Goal: Obtain resource: Download file/media

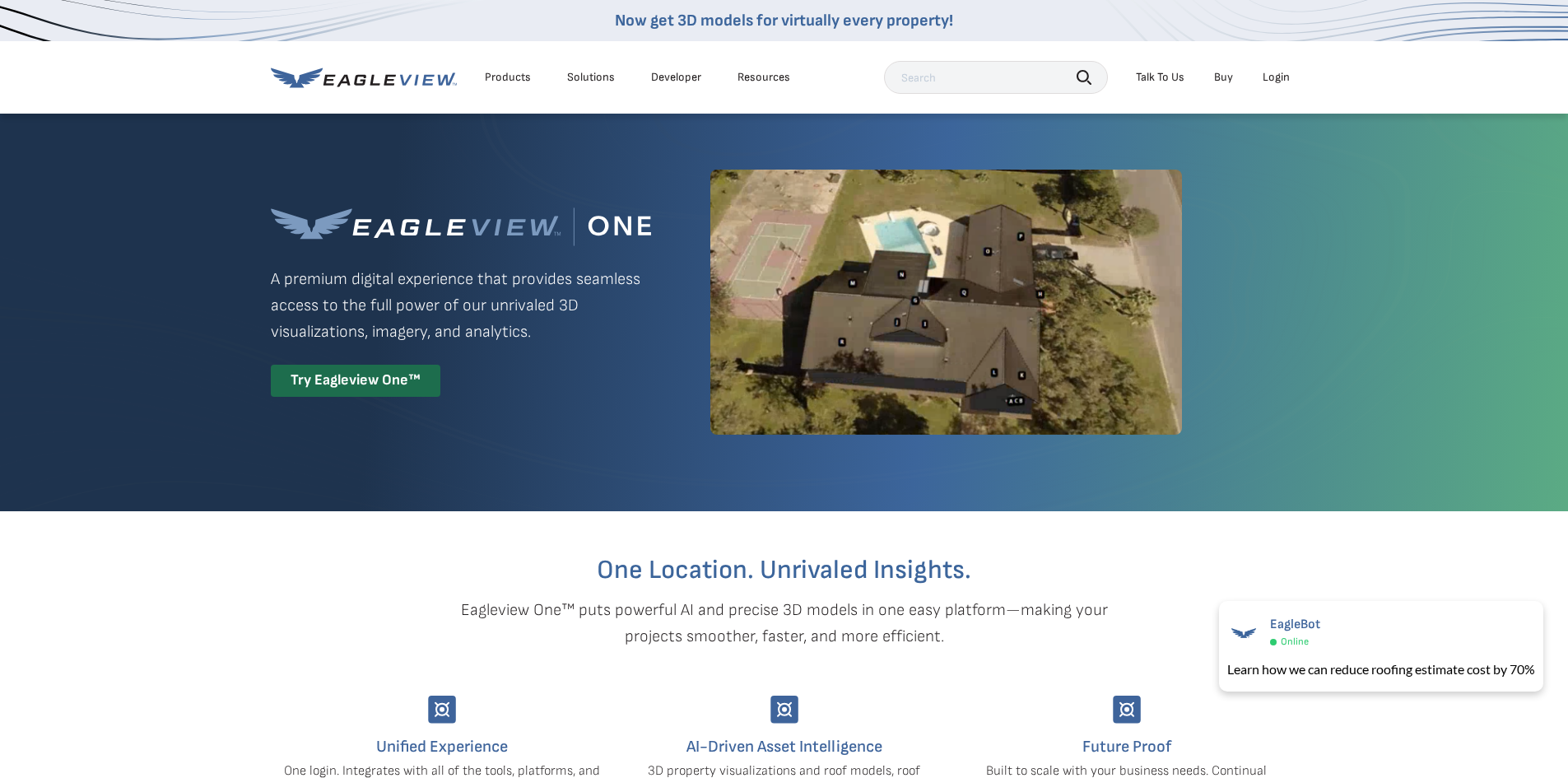
click at [1278, 79] on div "Login" at bounding box center [1276, 78] width 27 height 15
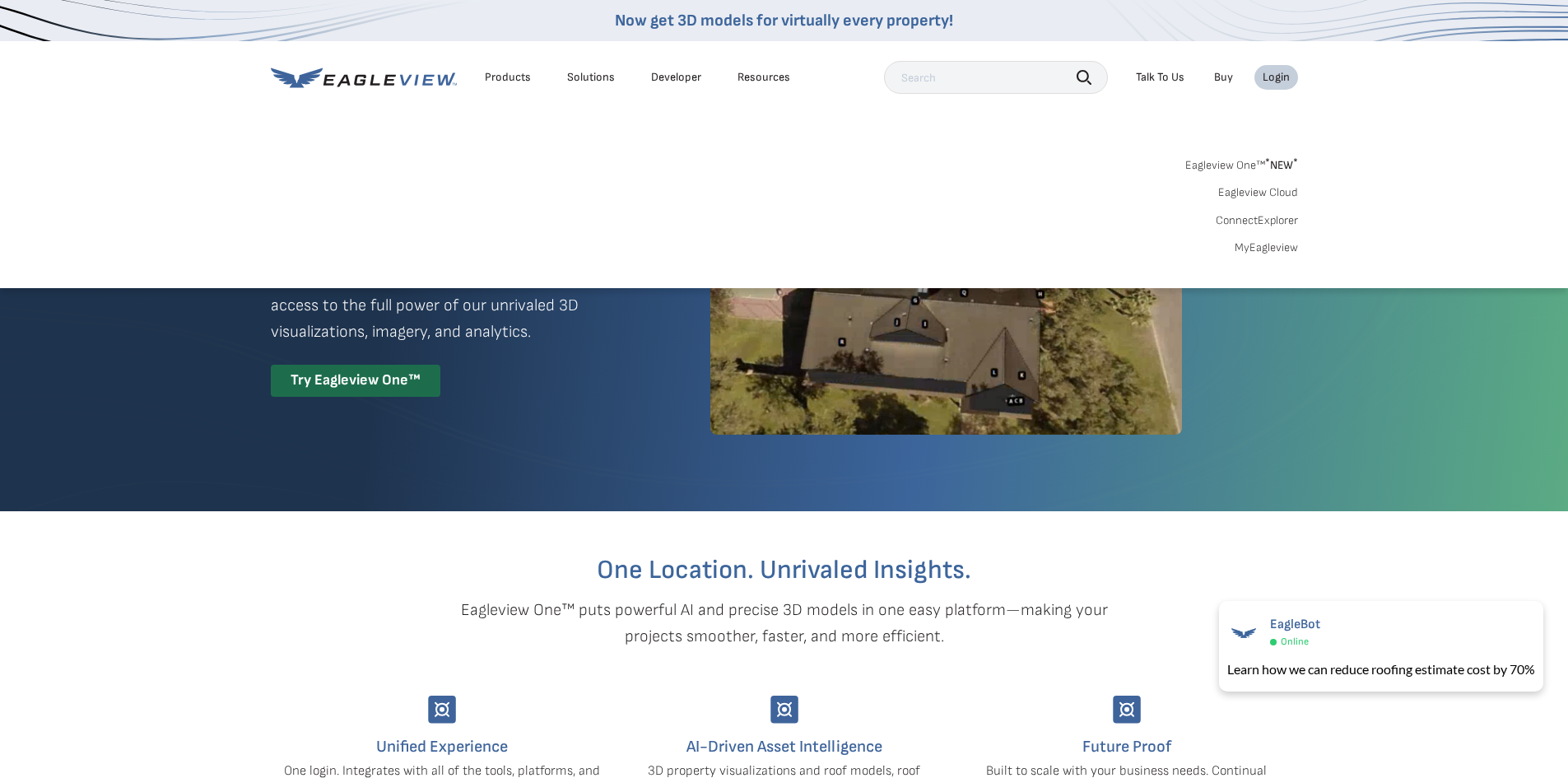
click at [1253, 245] on link "MyEagleview" at bounding box center [1267, 248] width 64 height 15
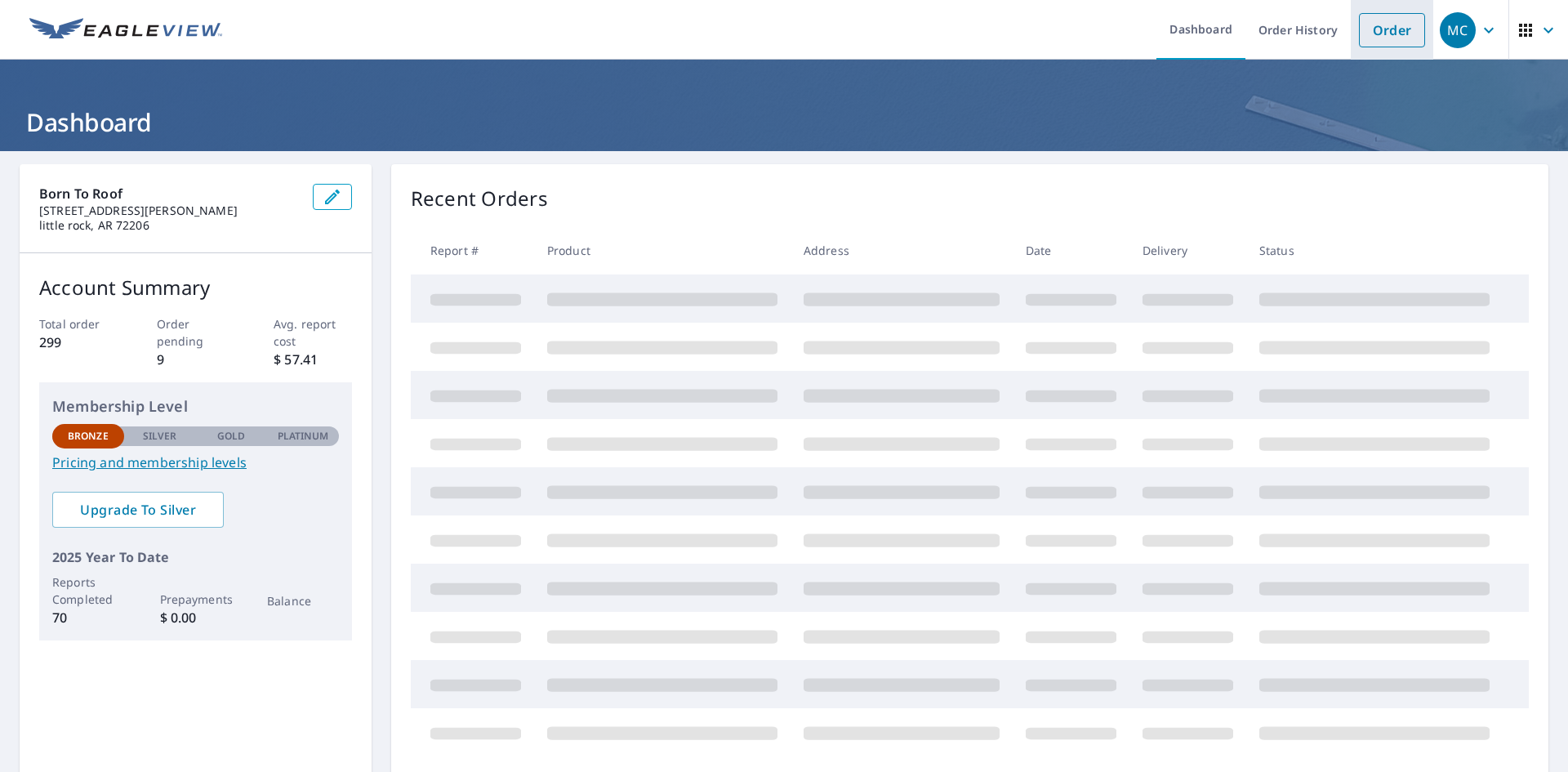
click at [1382, 31] on link "Order" at bounding box center [1392, 30] width 66 height 34
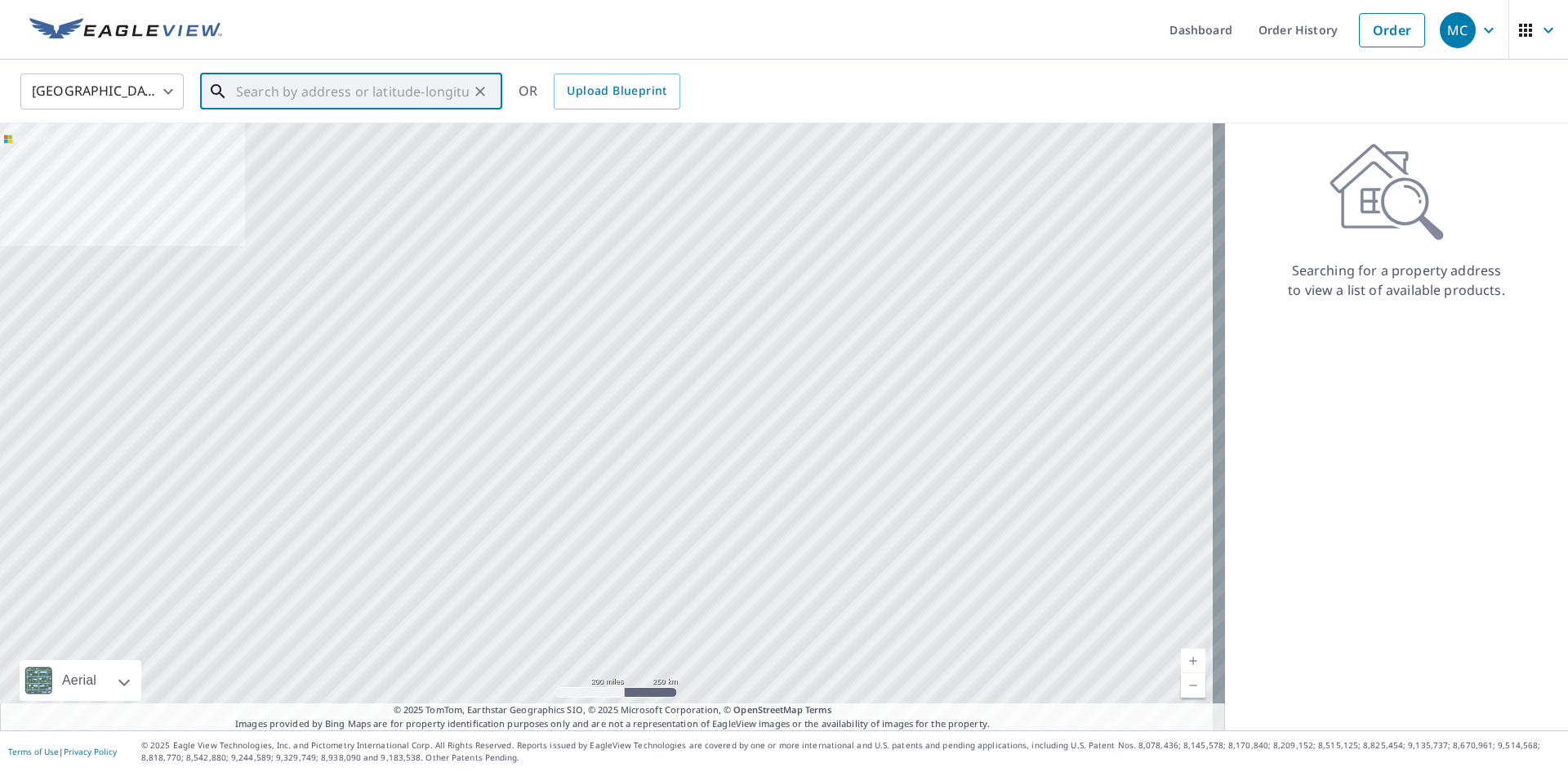
click at [454, 98] on input "text" at bounding box center [352, 91] width 233 height 46
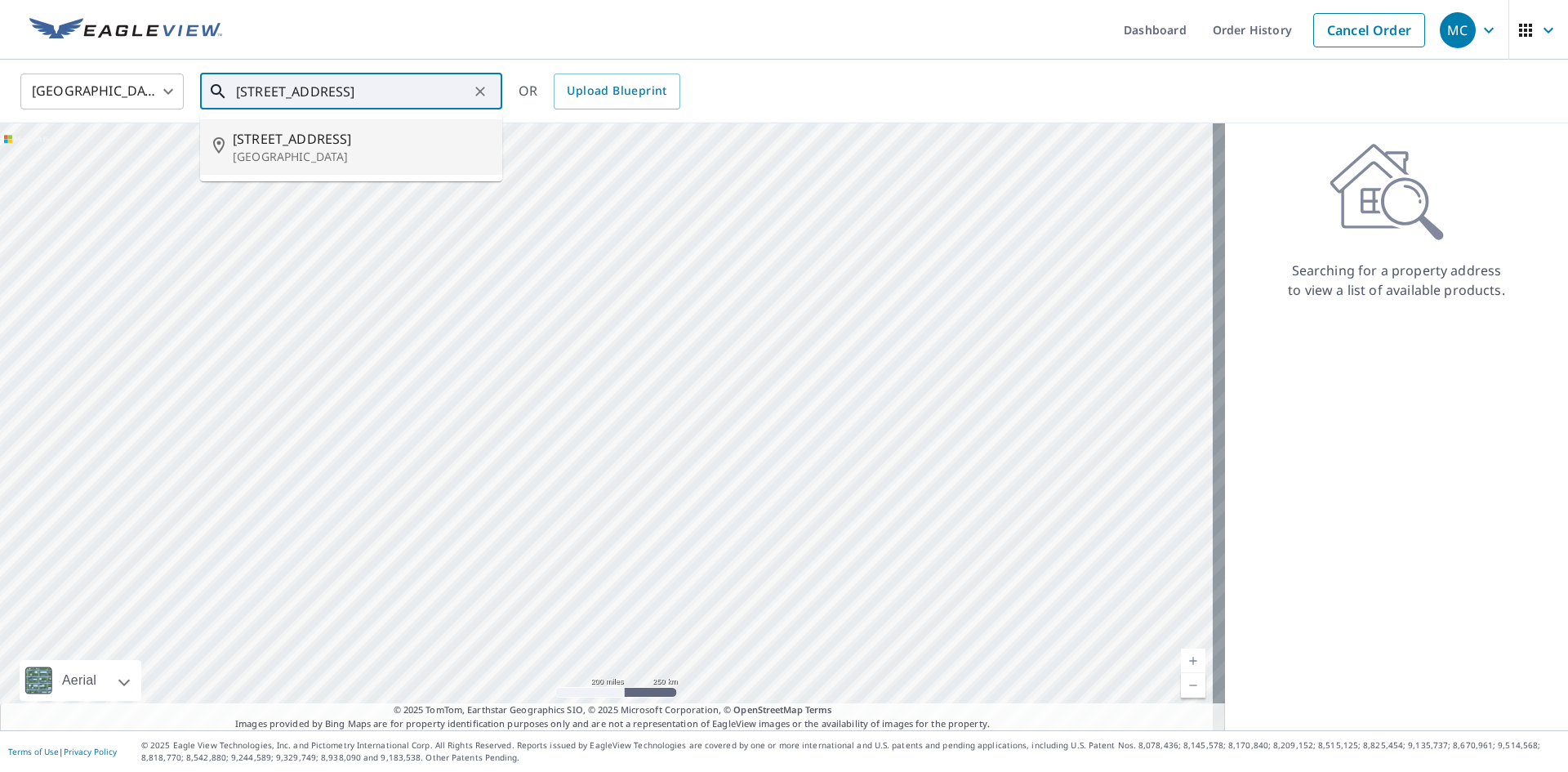
click at [391, 132] on span "[STREET_ADDRESS]" at bounding box center [361, 138] width 256 height 20
type input "[STREET_ADDRESS]"
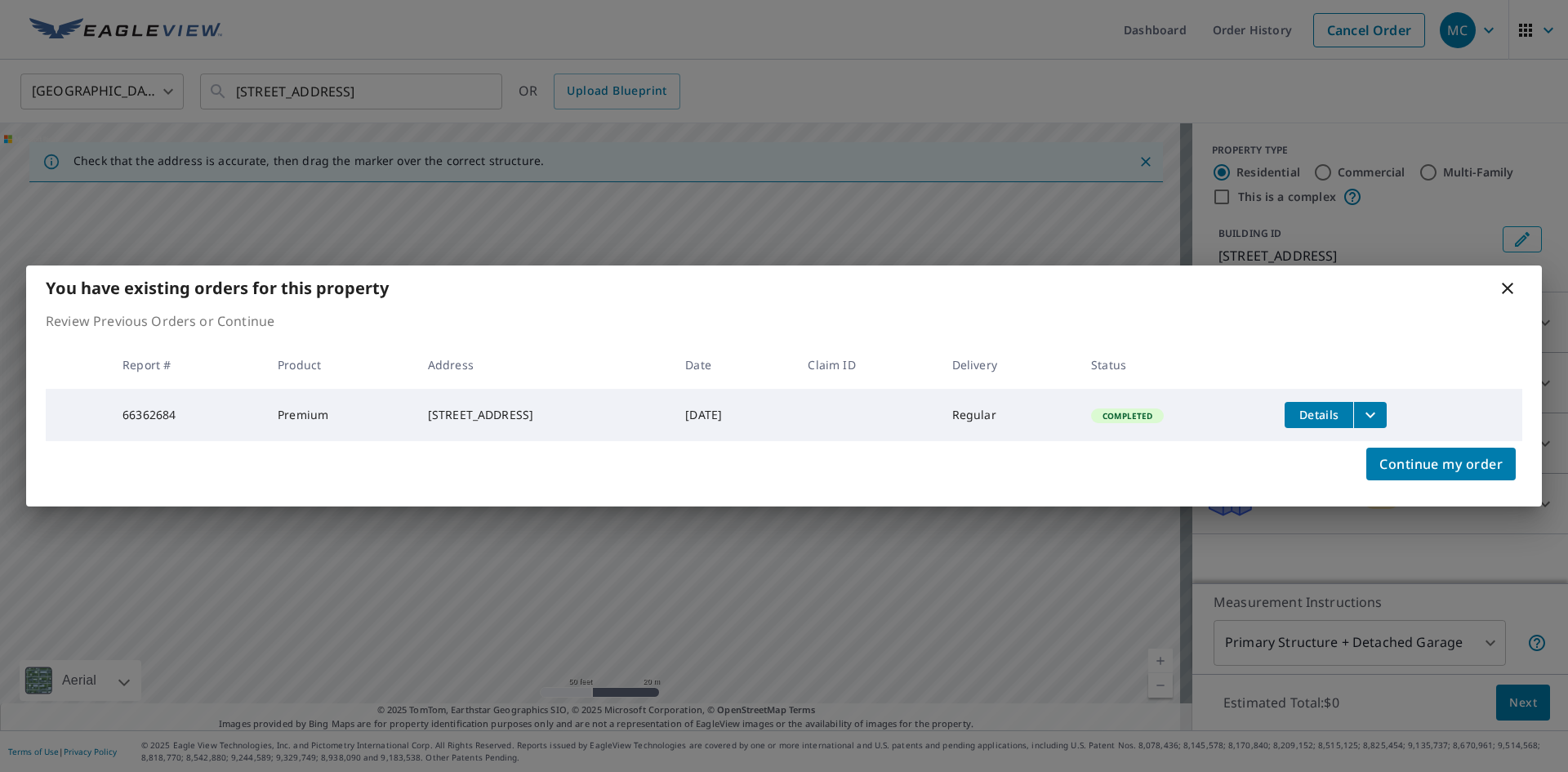
click at [1342, 407] on span "Details" at bounding box center [1319, 414] width 49 height 16
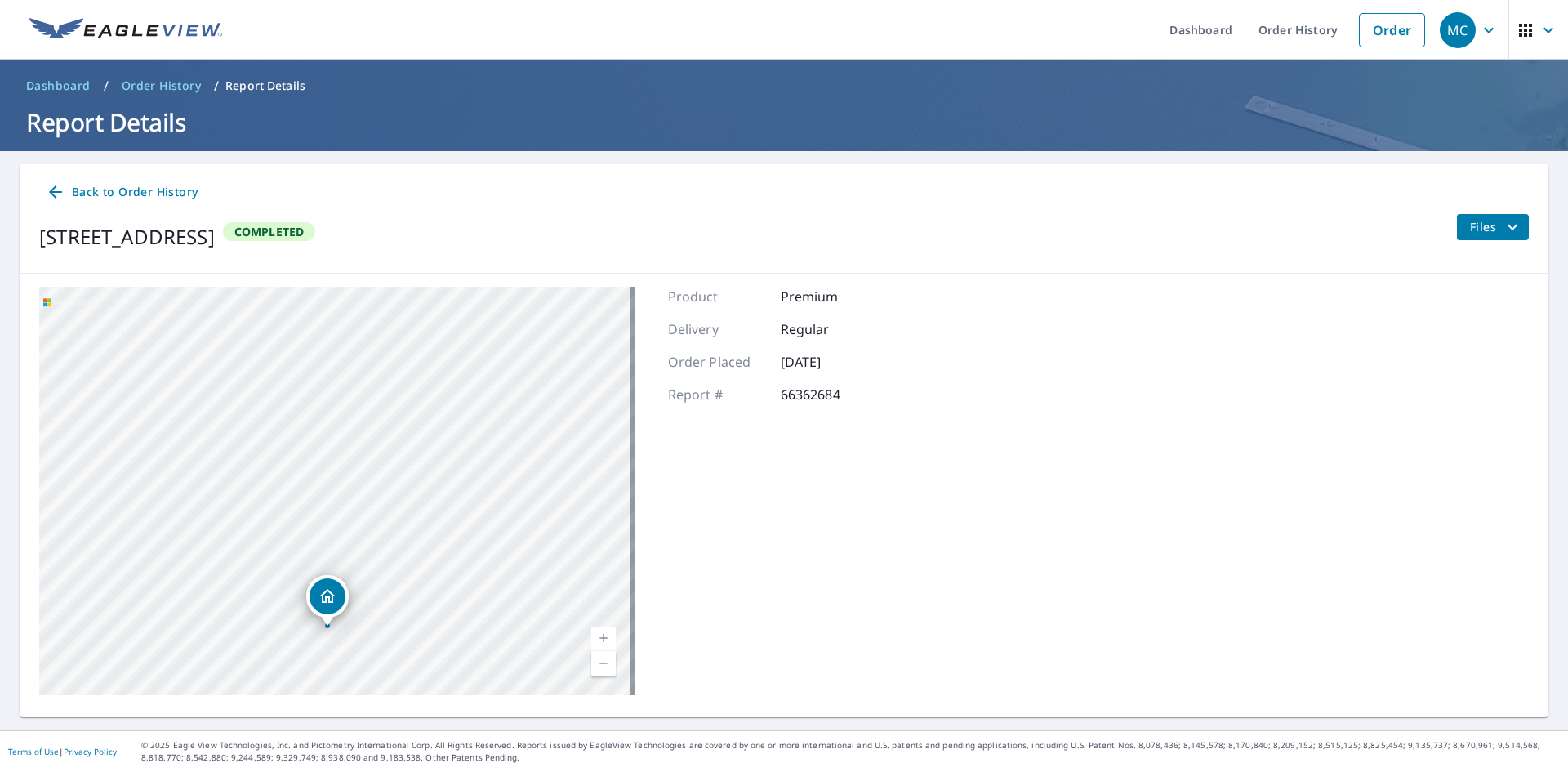
drag, startPoint x: 415, startPoint y: 552, endPoint x: 470, endPoint y: 418, distance: 144.8
click at [438, 464] on div "[STREET_ADDRESS]" at bounding box center [337, 491] width 596 height 409
click at [869, 455] on div "Product Premium Delivery Regular Order Placed [DATE] Report # 66362684" at bounding box center [773, 491] width 211 height 409
click at [159, 186] on span "Back to Order History" at bounding box center [122, 192] width 152 height 20
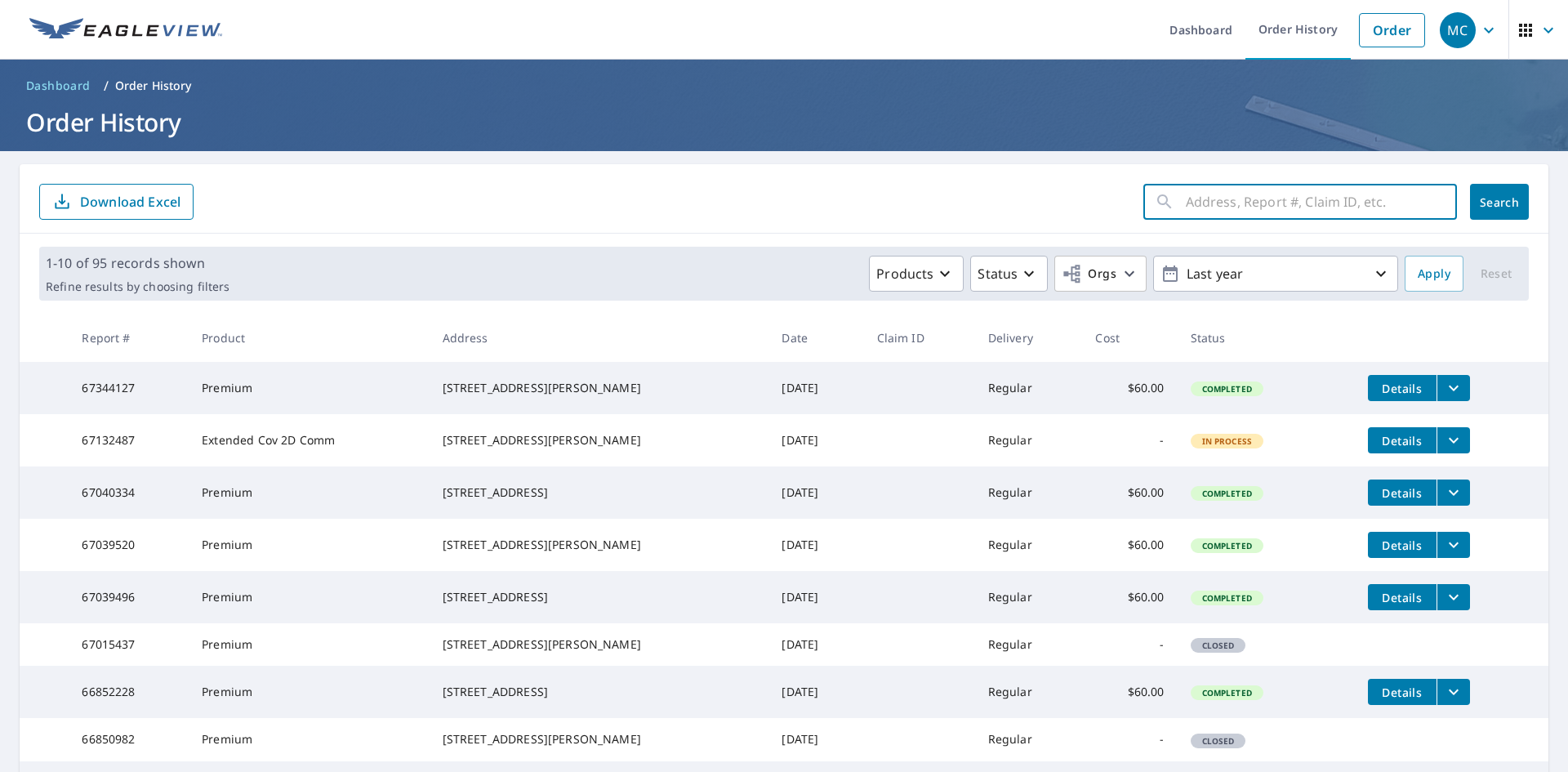
click at [1209, 198] on input "text" at bounding box center [1322, 202] width 271 height 46
type input "1000"
click at [1496, 194] on span "Search" at bounding box center [1499, 202] width 33 height 16
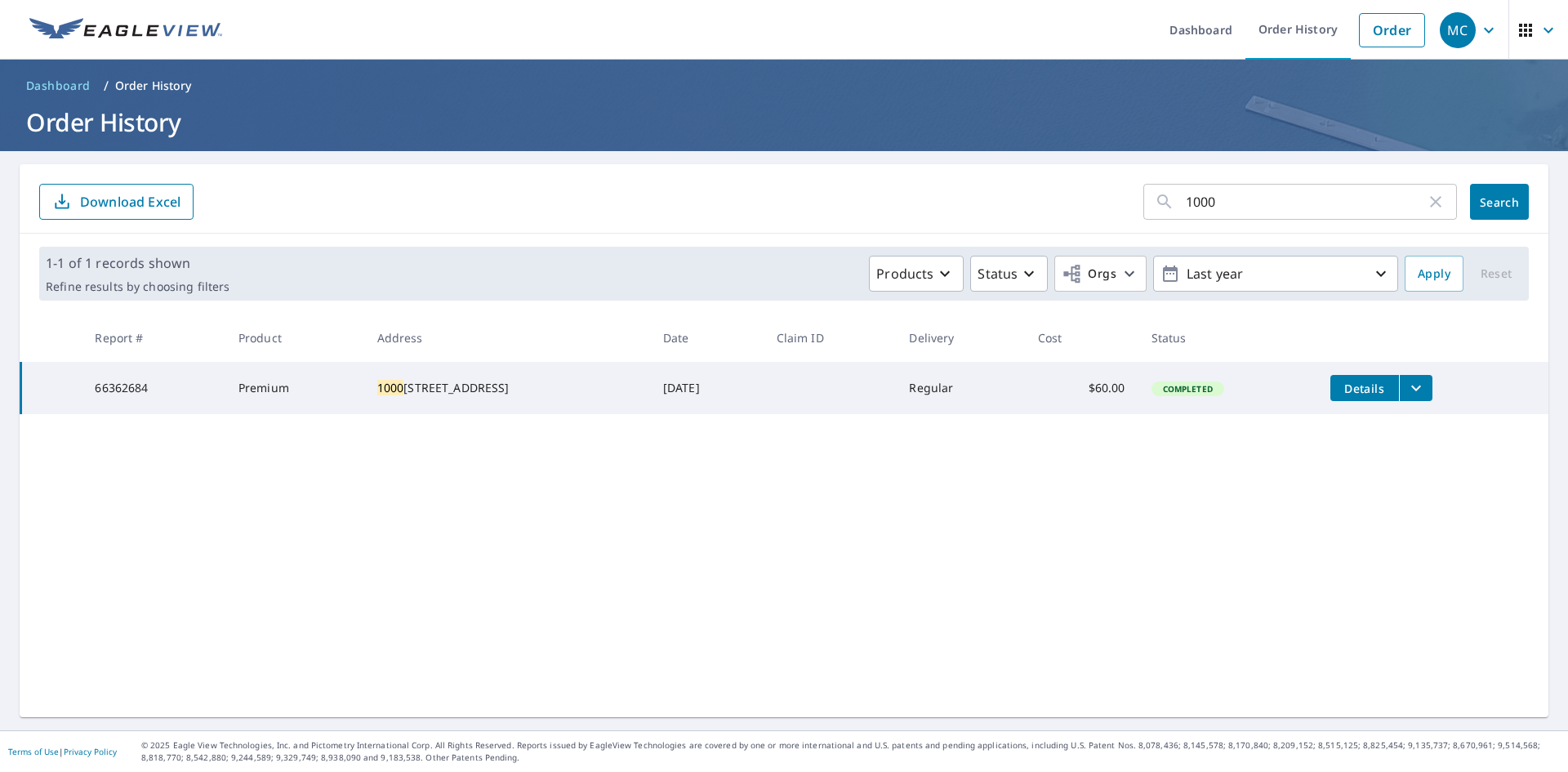
click at [1428, 382] on button "filesDropdownBtn-66362684" at bounding box center [1416, 388] width 33 height 26
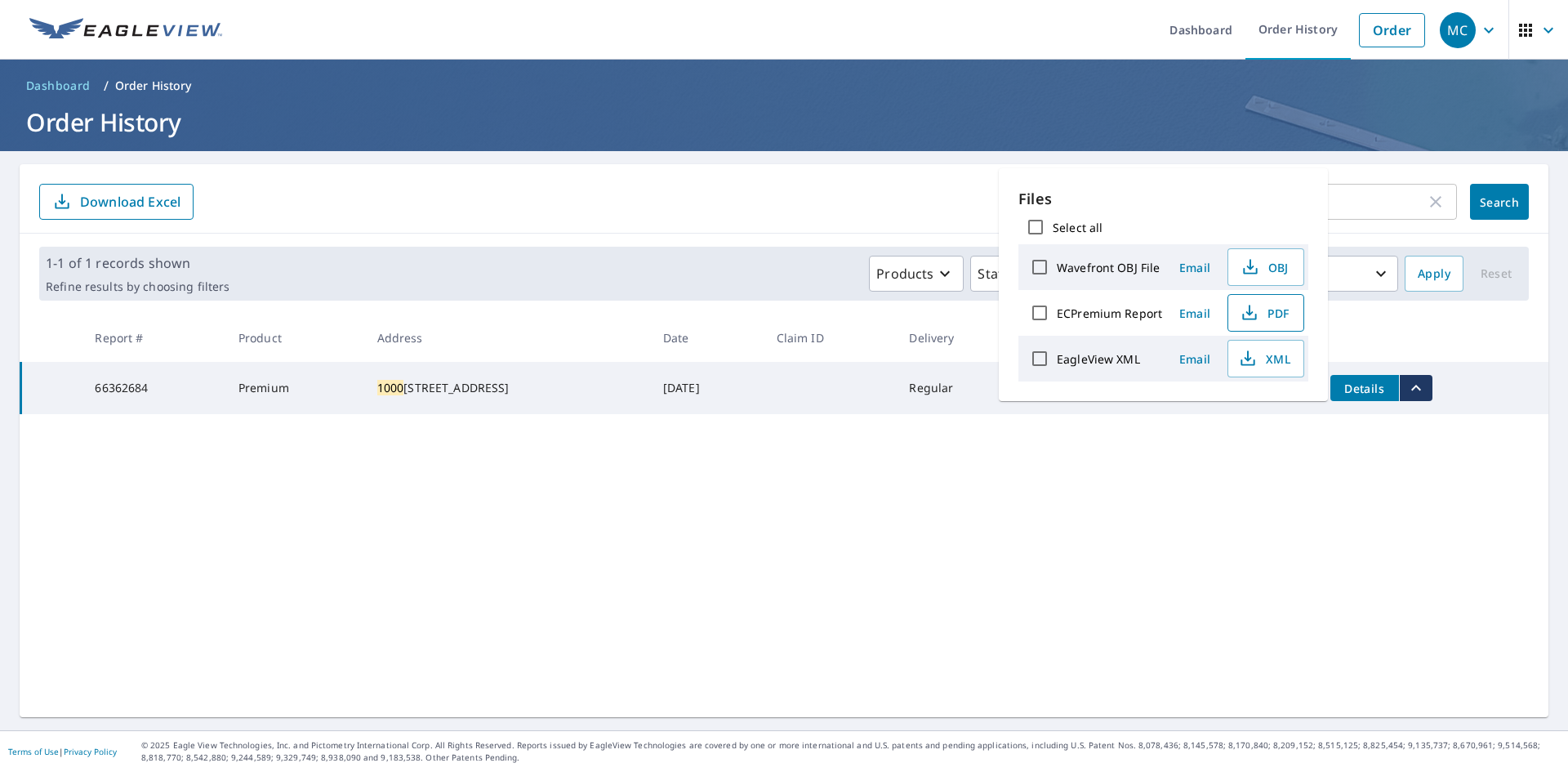
click at [1248, 301] on button "PDF" at bounding box center [1266, 313] width 77 height 37
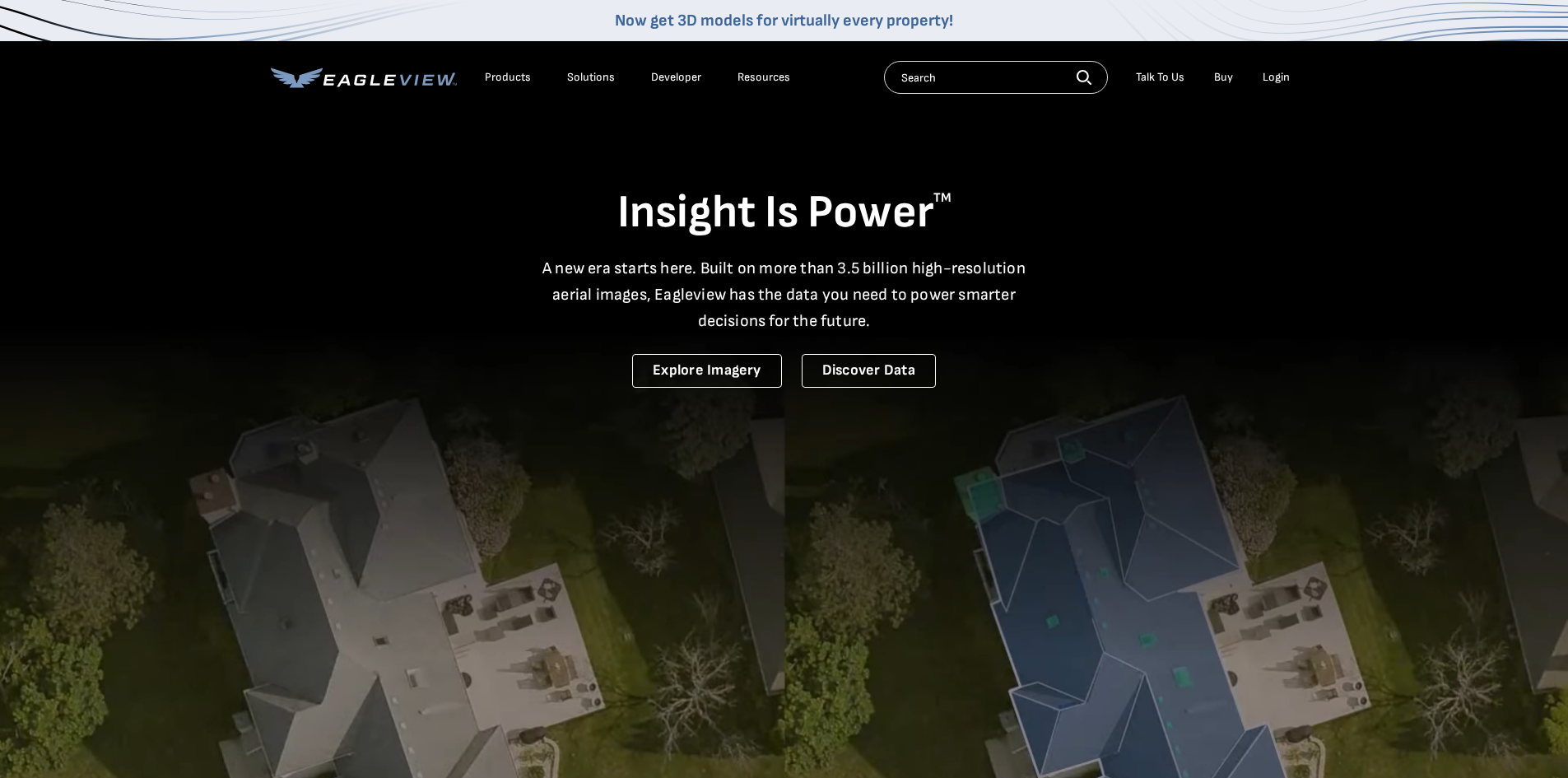
click at [1261, 71] on li "Login" at bounding box center [1276, 77] width 44 height 24
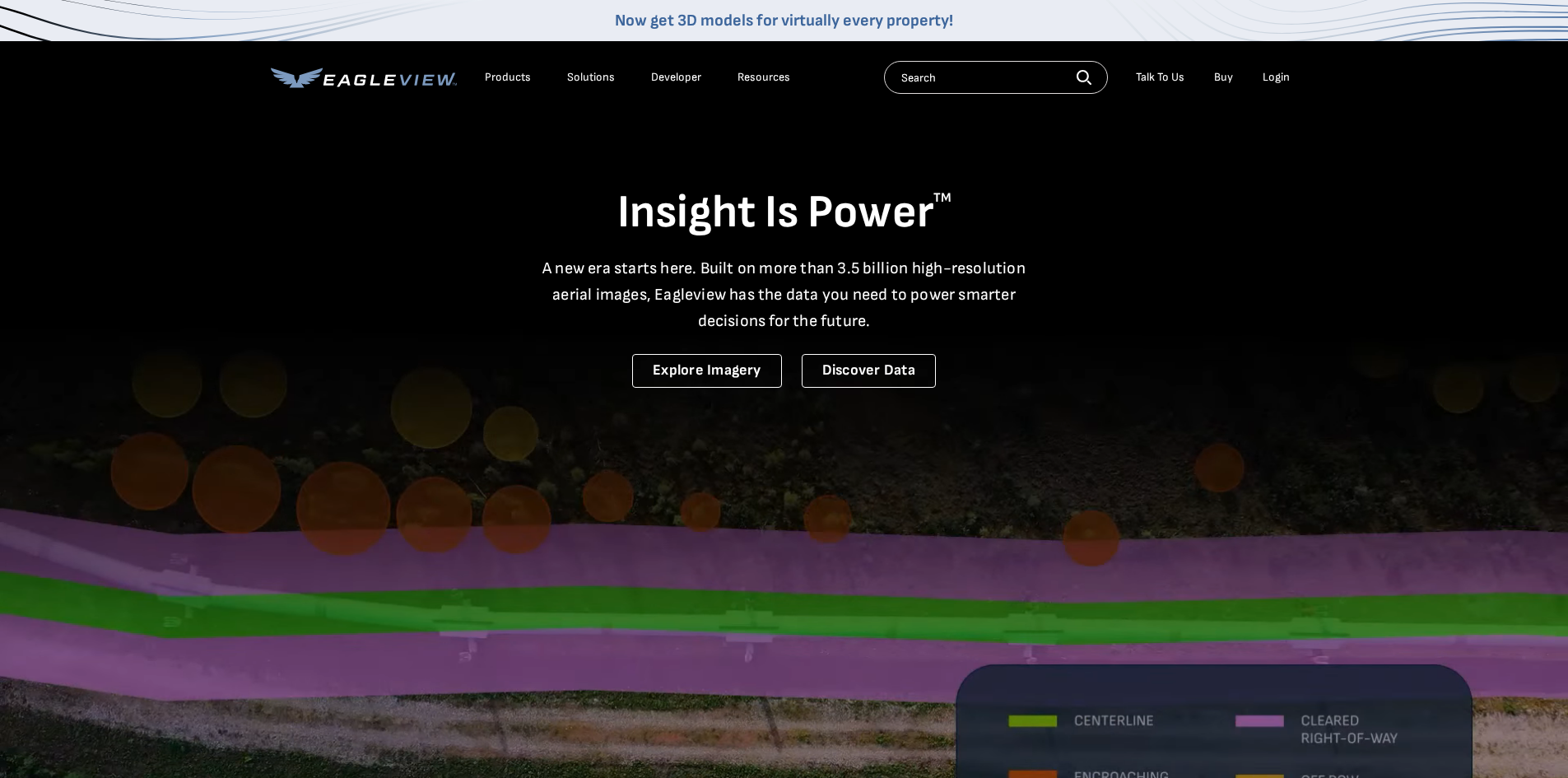
click at [1271, 73] on div "Login" at bounding box center [1276, 78] width 27 height 15
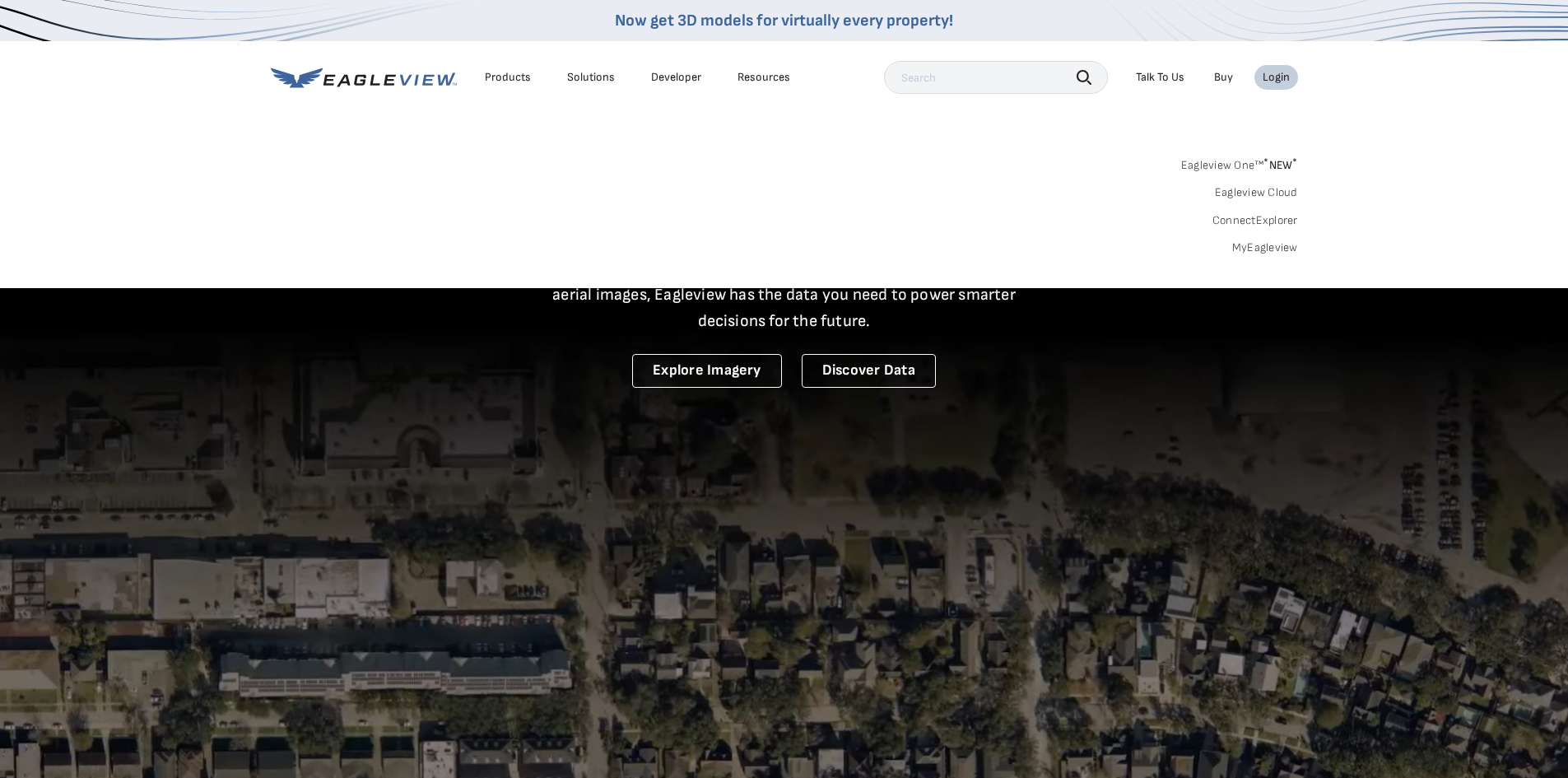
click at [1264, 247] on link "MyEagleview" at bounding box center [1265, 248] width 66 height 15
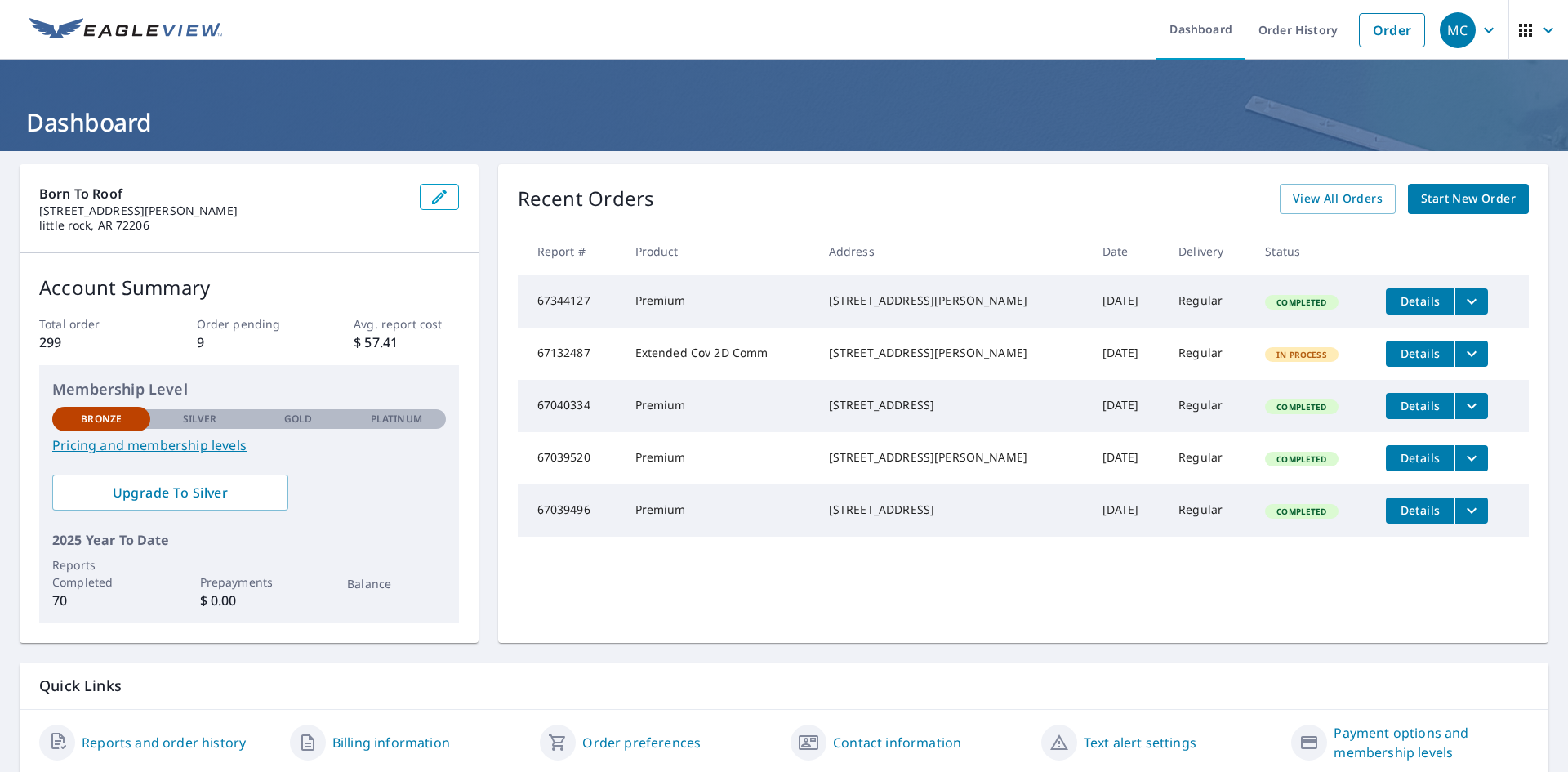
click at [1396, 413] on span "Details" at bounding box center [1420, 405] width 49 height 16
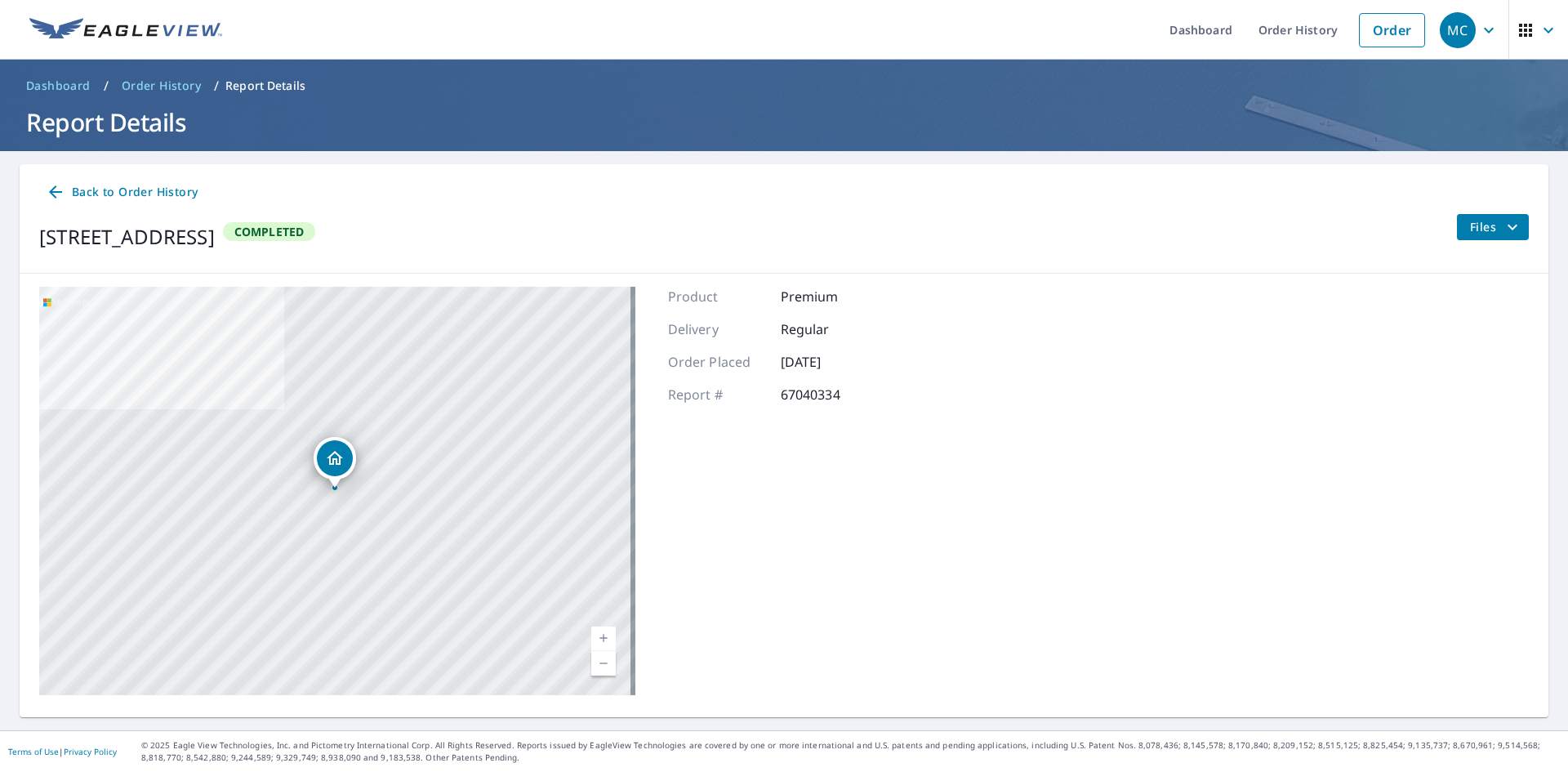
click at [1470, 229] on span "Files" at bounding box center [1496, 227] width 52 height 20
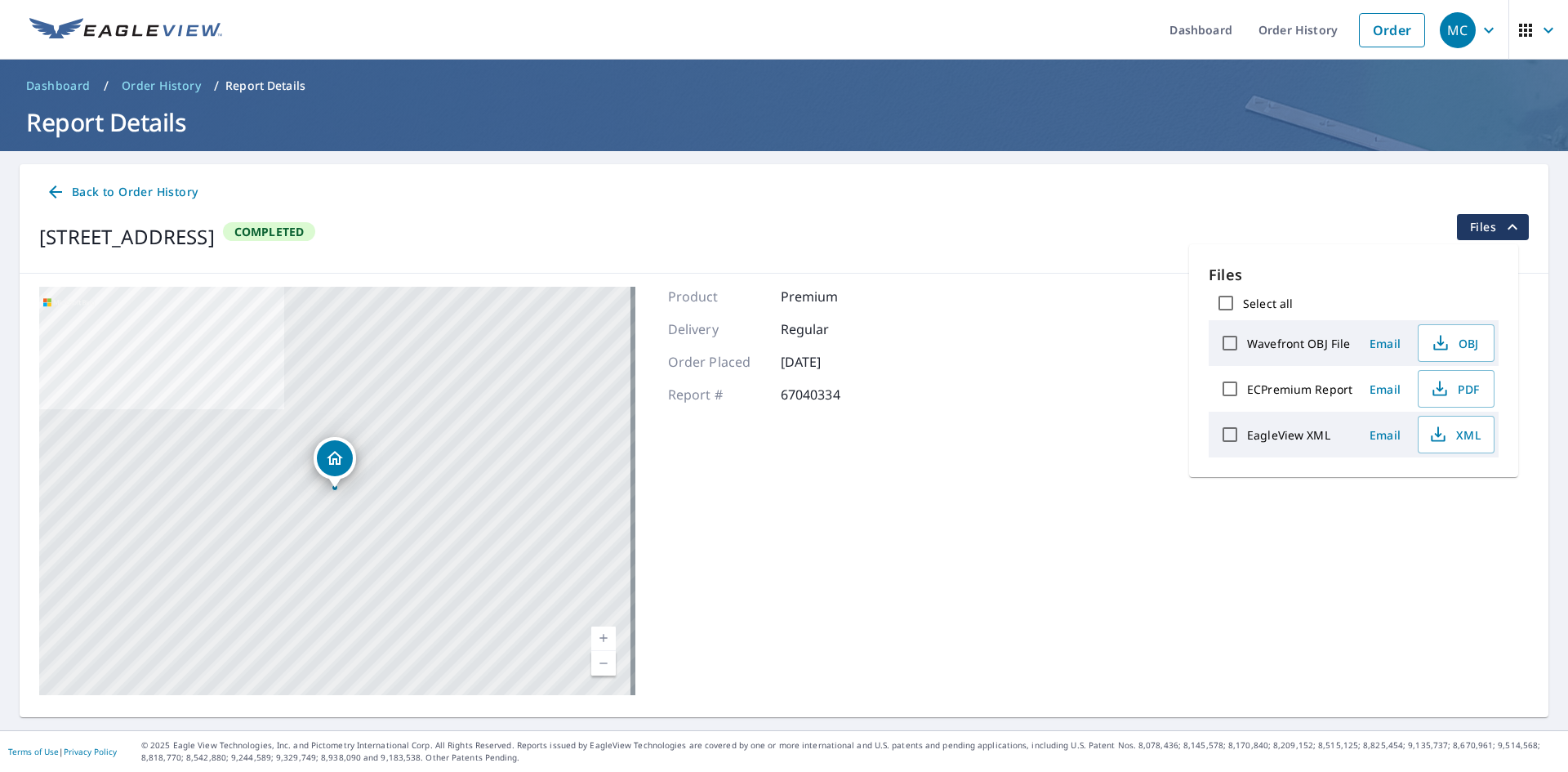
click at [1319, 382] on label "ECPremium Report" at bounding box center [1300, 389] width 105 height 16
click at [1248, 382] on input "ECPremium Report" at bounding box center [1230, 388] width 34 height 34
checkbox input "true"
click at [1425, 497] on span "Download" at bounding box center [1435, 491] width 86 height 20
